Goal: Transaction & Acquisition: Obtain resource

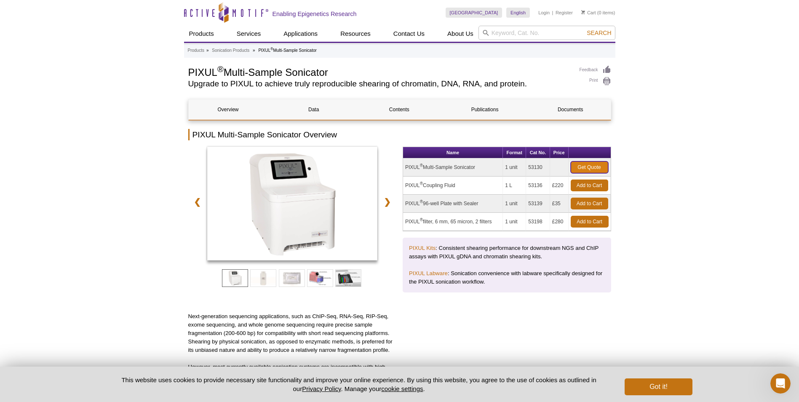
click at [589, 169] on link "Get Quote" at bounding box center [590, 167] width 38 height 12
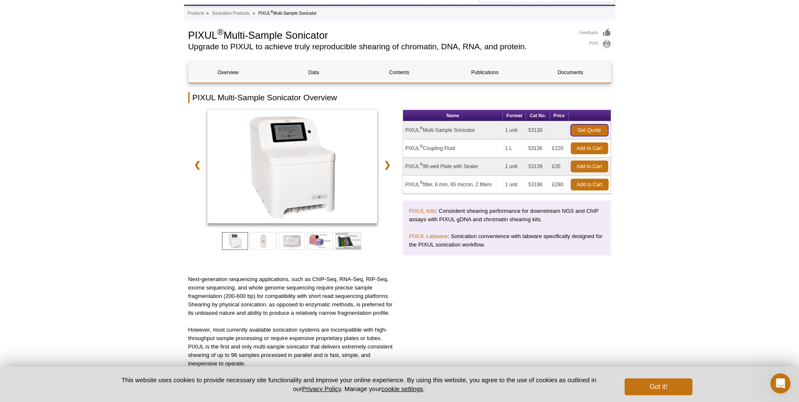
scroll to position [84, 0]
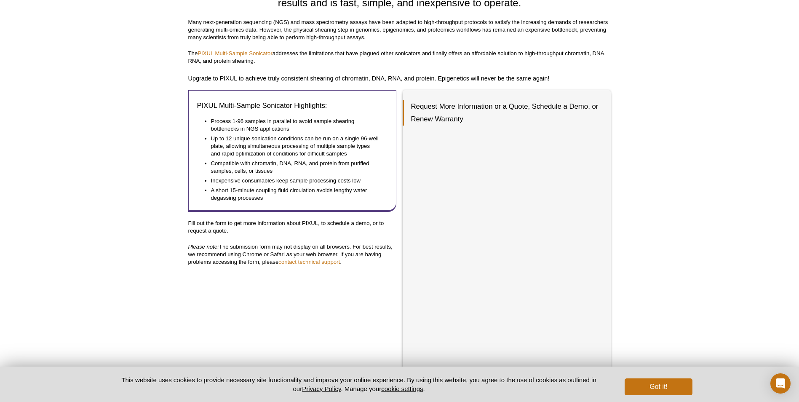
scroll to position [198, 0]
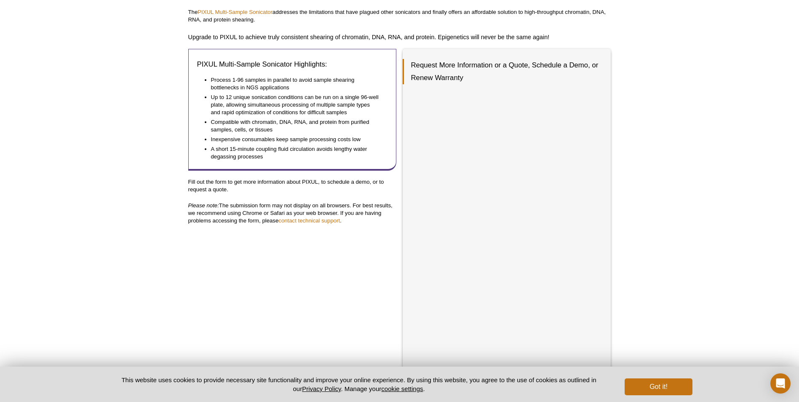
click at [714, 215] on div "Active Motif Logo Enabling Epigenetics Research 0 Search Skip to content Active…" at bounding box center [399, 196] width 799 height 788
click at [638, 233] on div "Active Motif Logo Enabling Epigenetics Research 0 Search Skip to content Active…" at bounding box center [399, 196] width 799 height 788
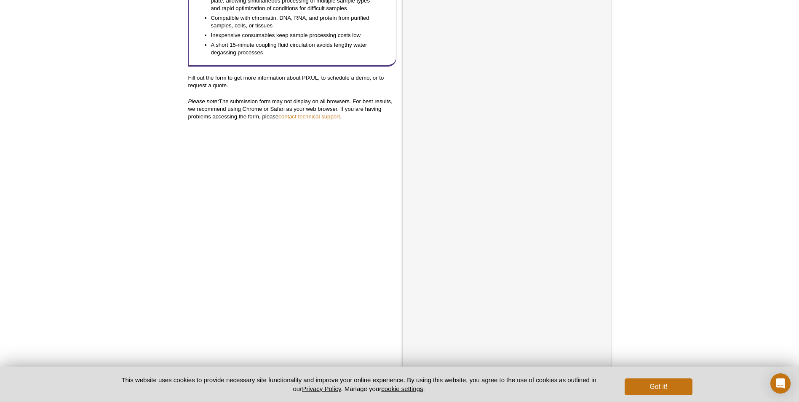
scroll to position [114, 0]
